Goal: Communication & Community: Connect with others

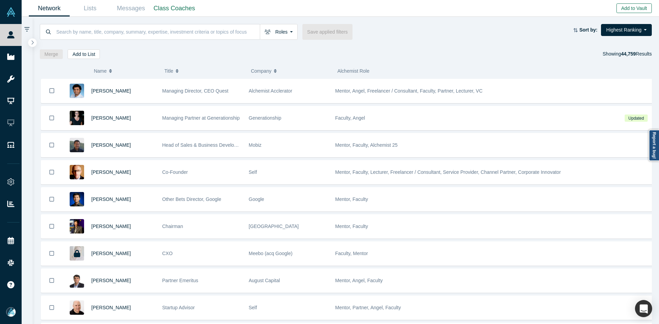
click at [641, 3] on button "Add to Vault" at bounding box center [634, 8] width 35 height 10
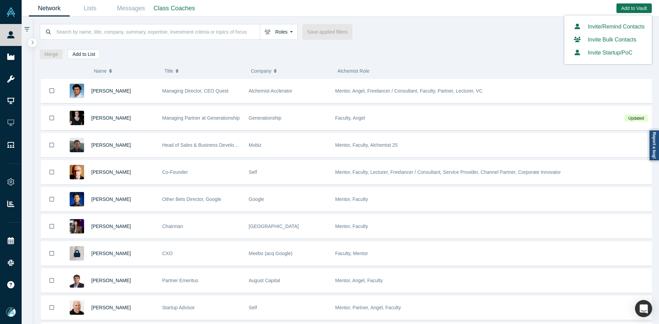
click at [617, 25] on link "Invite/Remind Contacts" at bounding box center [608, 27] width 73 height 6
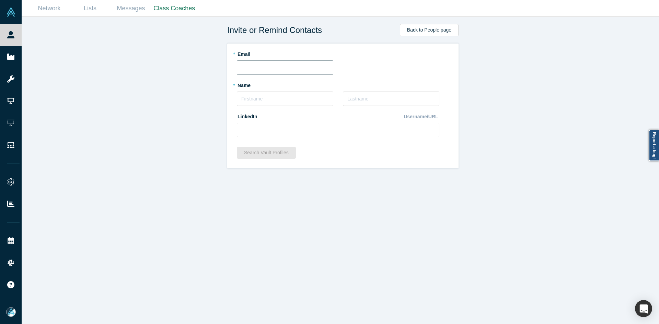
click at [268, 61] on input "text" at bounding box center [285, 67] width 96 height 14
paste input "[EMAIL_ADDRESS][DOMAIN_NAME]"
type input "[EMAIL_ADDRESS][DOMAIN_NAME]"
drag, startPoint x: 177, startPoint y: 97, endPoint x: 204, endPoint y: 97, distance: 27.1
click at [177, 97] on div "Invite or Remind Contacts Back to People page * Email [PERSON_NAME][EMAIL_ADDRE…" at bounding box center [343, 173] width 643 height 313
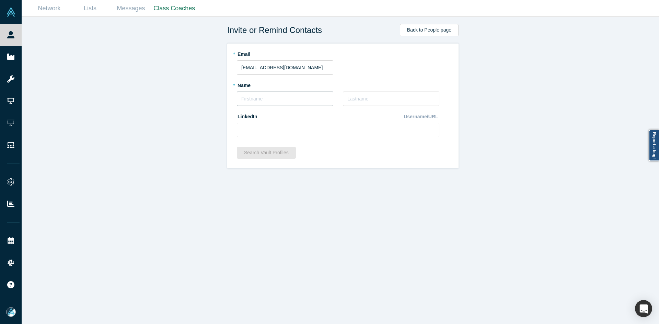
click at [272, 96] on input "text" at bounding box center [285, 99] width 96 height 14
type input "[PERSON_NAME]"
type input "Bayer"
click at [281, 138] on fieldset "* Email [PERSON_NAME][EMAIL_ADDRESS][DOMAIN_NAME] * Name [PERSON_NAME] * Last N…" at bounding box center [343, 95] width 212 height 94
click at [282, 129] on input at bounding box center [338, 130] width 203 height 14
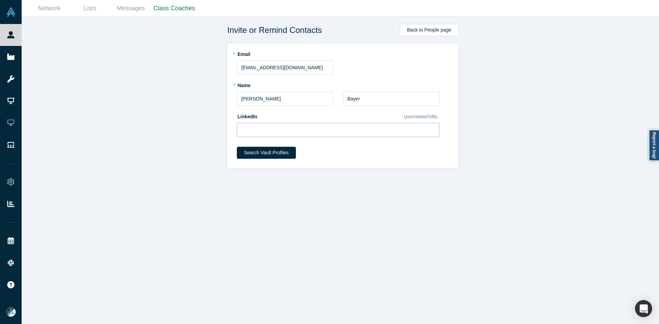
paste input "[URL][DOMAIN_NAME]"
type input "[URL][DOMAIN_NAME]"
click at [253, 154] on button "Search Vault Profiles" at bounding box center [266, 153] width 59 height 12
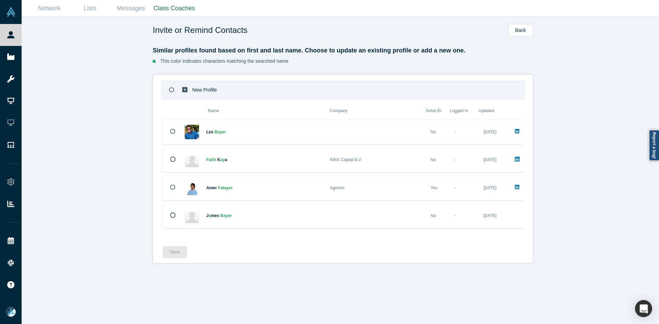
click at [202, 93] on p "New Profile" at bounding box center [204, 90] width 25 height 24
click at [184, 252] on button "Next" at bounding box center [175, 252] width 24 height 12
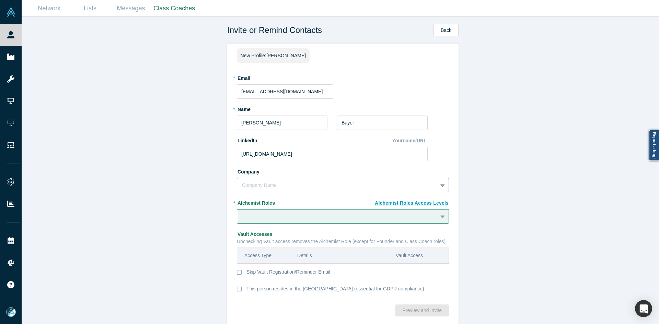
click at [276, 187] on div at bounding box center [337, 185] width 191 height 9
type input "Lima Ventures"
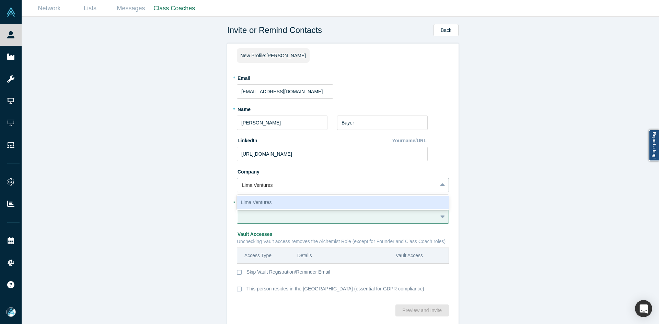
click at [287, 204] on div "Lima Ventures" at bounding box center [343, 202] width 212 height 13
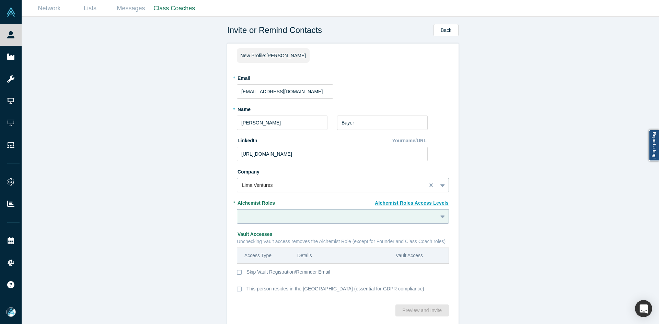
scroll to position [12, 0]
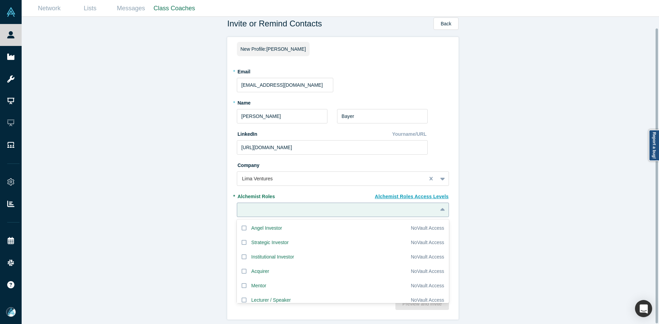
click at [286, 217] on div "20 results available. Use Up and Down to choose options, press Enter to select …" at bounding box center [343, 210] width 212 height 14
click at [276, 254] on div "Institutional Investor" at bounding box center [272, 257] width 43 height 7
click at [0, 0] on input "Institutional Investor" at bounding box center [0, 0] width 0 height 0
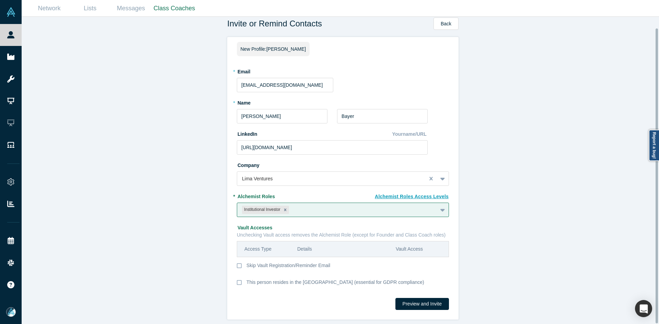
click at [175, 276] on div "Invite or Remind Contacts Back New Profile: [PERSON_NAME] * Email [PERSON_NAME]…" at bounding box center [343, 173] width 643 height 313
click at [420, 302] on button "Preview and Invite" at bounding box center [422, 304] width 54 height 12
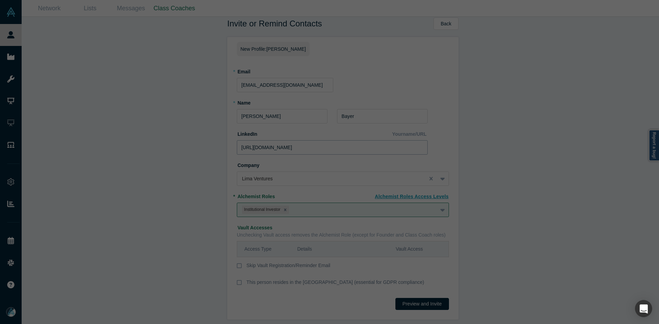
scroll to position [0, 0]
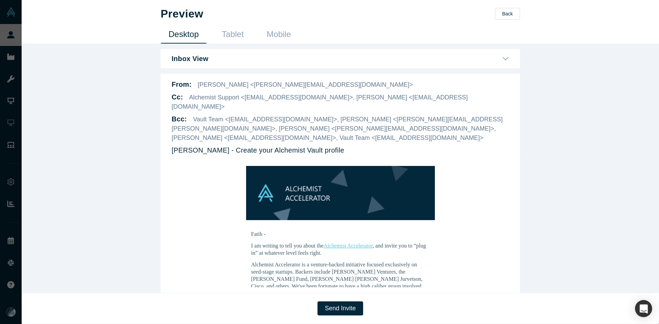
click at [337, 312] on div "Send Invite" at bounding box center [341, 308] width 638 height 31
click at [336, 310] on button "Send Invite" at bounding box center [340, 309] width 45 height 14
